Goal: Information Seeking & Learning: Learn about a topic

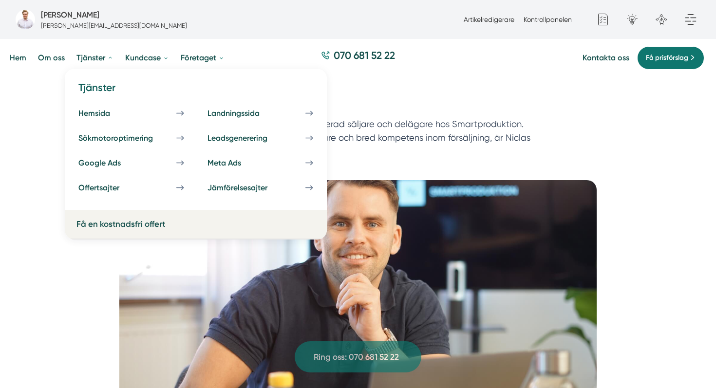
scroll to position [8, 0]
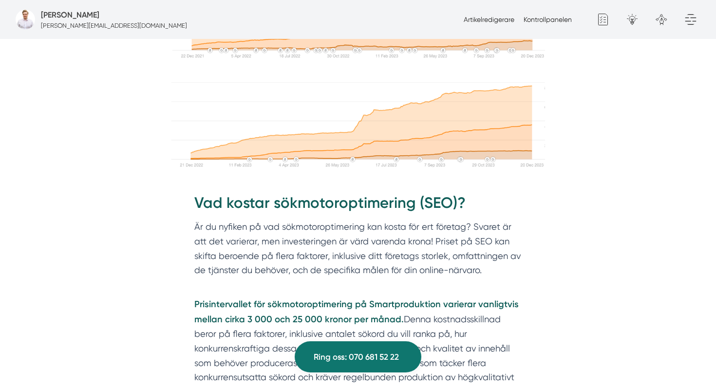
scroll to position [2033, 0]
